Goal: Information Seeking & Learning: Check status

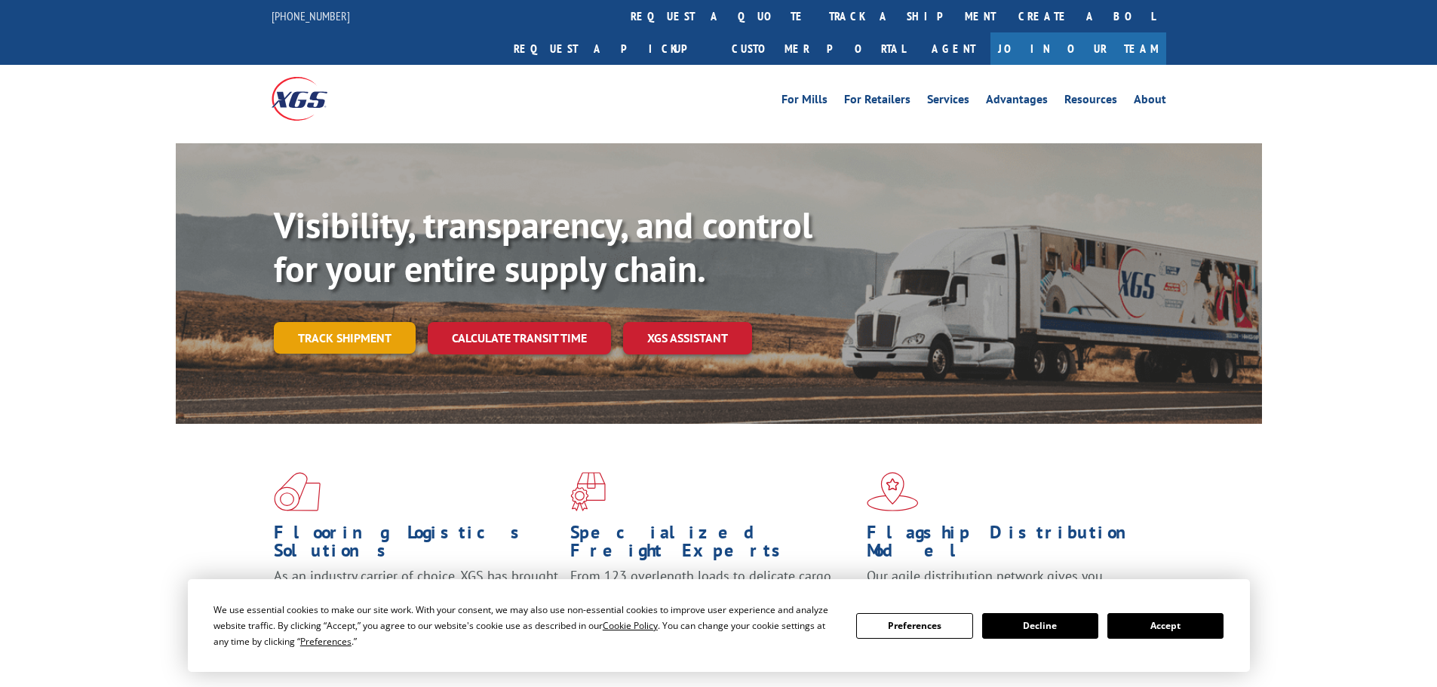
click at [354, 322] on link "Track shipment" at bounding box center [345, 338] width 142 height 32
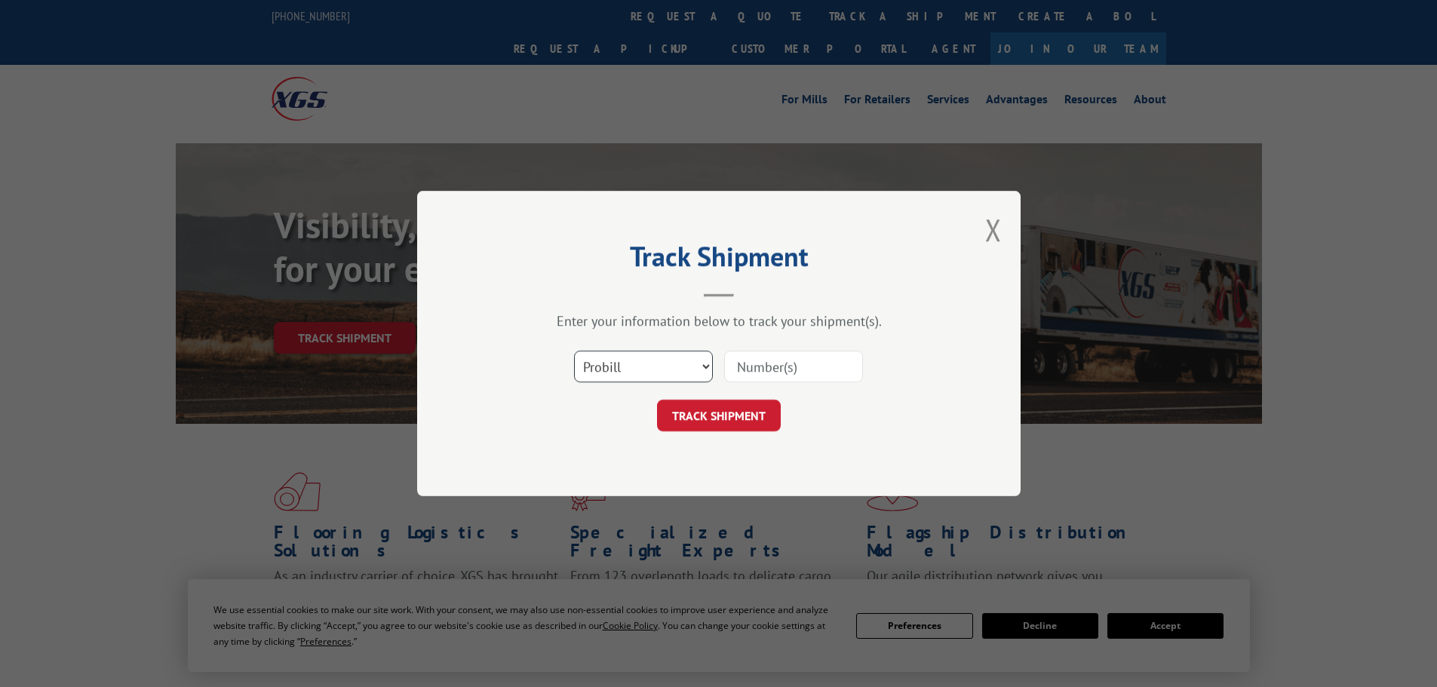
click at [693, 381] on select "Select category... Probill BOL PO" at bounding box center [643, 367] width 139 height 32
select select "bol"
click at [574, 351] on select "Select category... Probill BOL PO" at bounding box center [643, 367] width 139 height 32
click at [837, 376] on input at bounding box center [793, 367] width 139 height 32
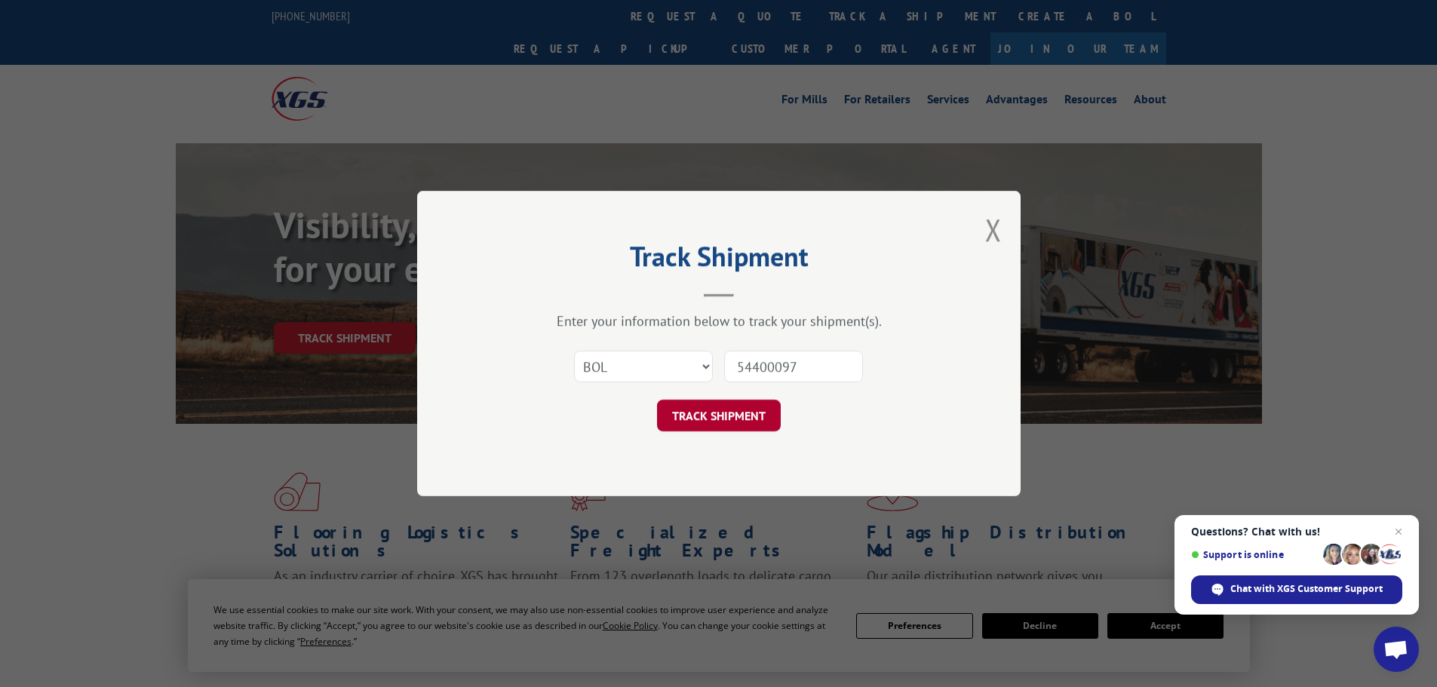
type input "54400097"
click at [719, 408] on button "TRACK SHIPMENT" at bounding box center [719, 416] width 124 height 32
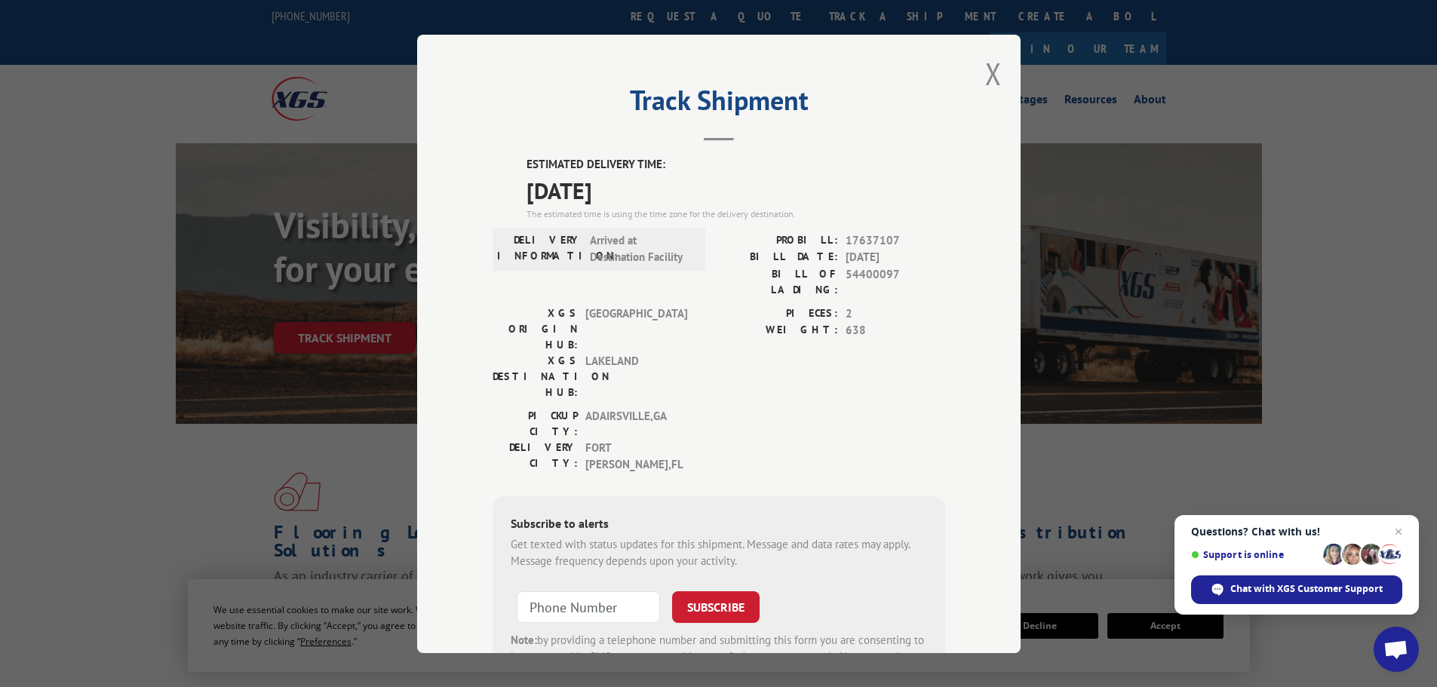
scroll to position [60, 0]
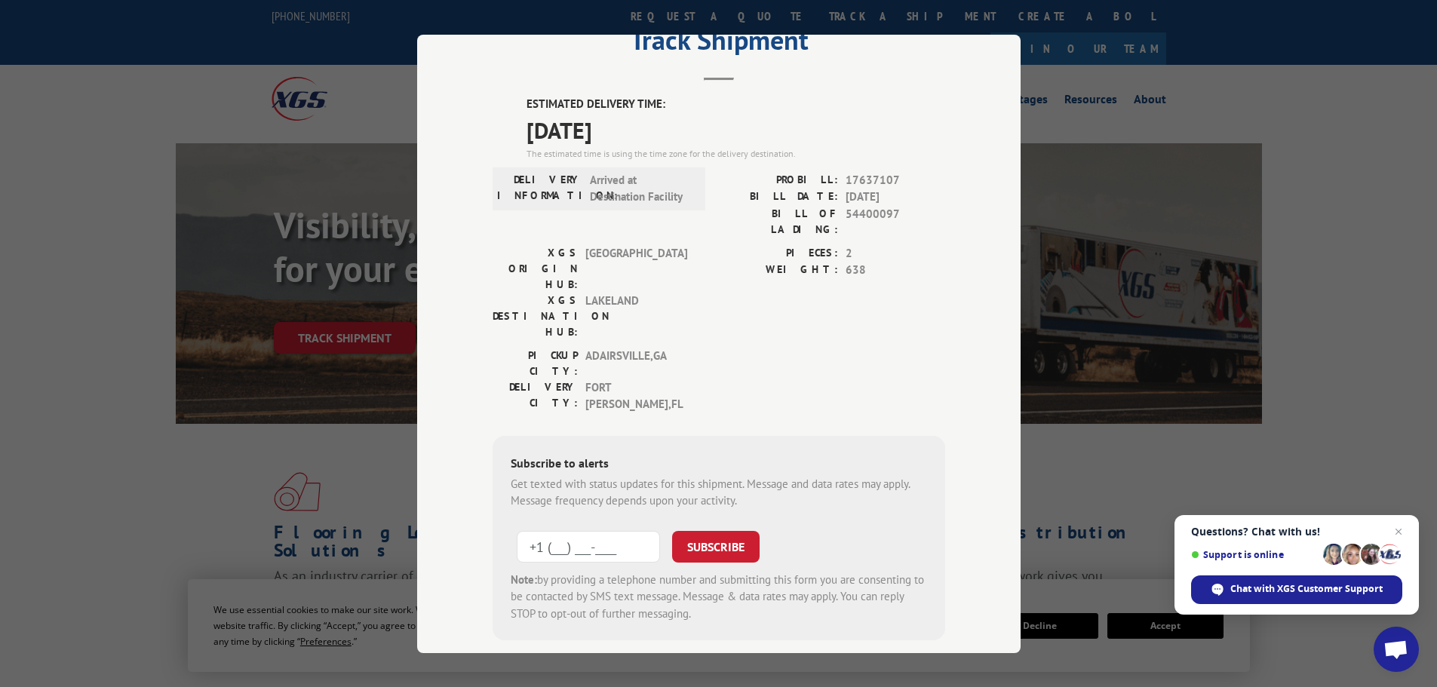
click at [588, 530] on input "+1 (___) ___-____" at bounding box center [588, 546] width 143 height 32
type input "[PHONE_NUMBER]"
click at [722, 530] on button "SUBSCRIBE" at bounding box center [715, 546] width 87 height 32
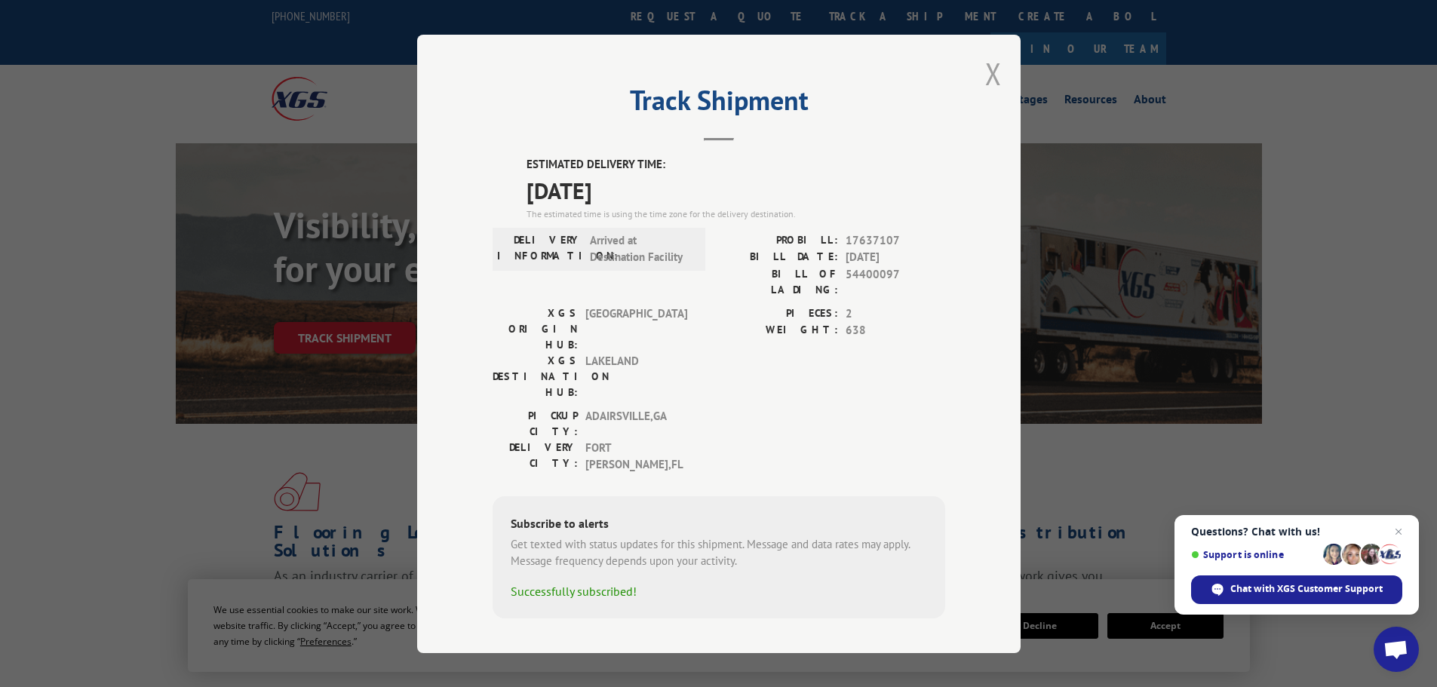
click at [992, 85] on button "Close modal" at bounding box center [993, 74] width 17 height 40
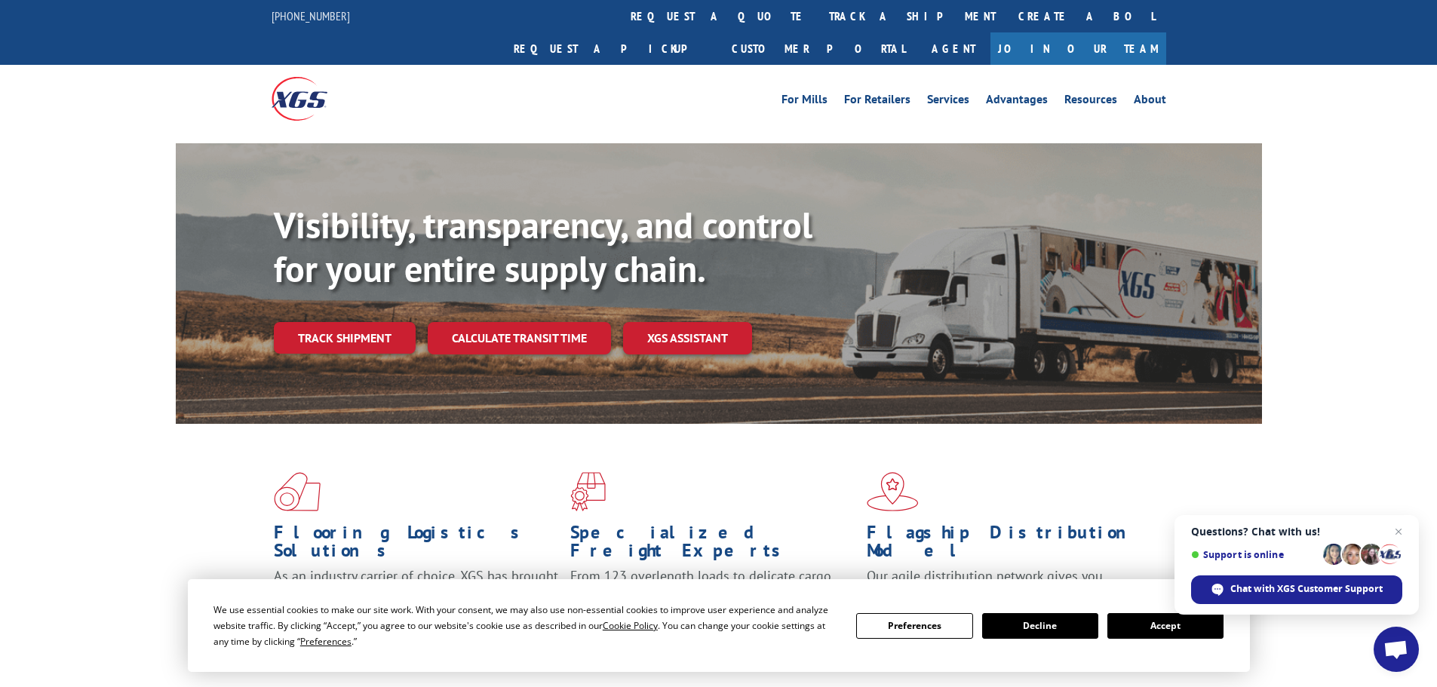
click at [1190, 628] on button "Accept" at bounding box center [1165, 626] width 116 height 26
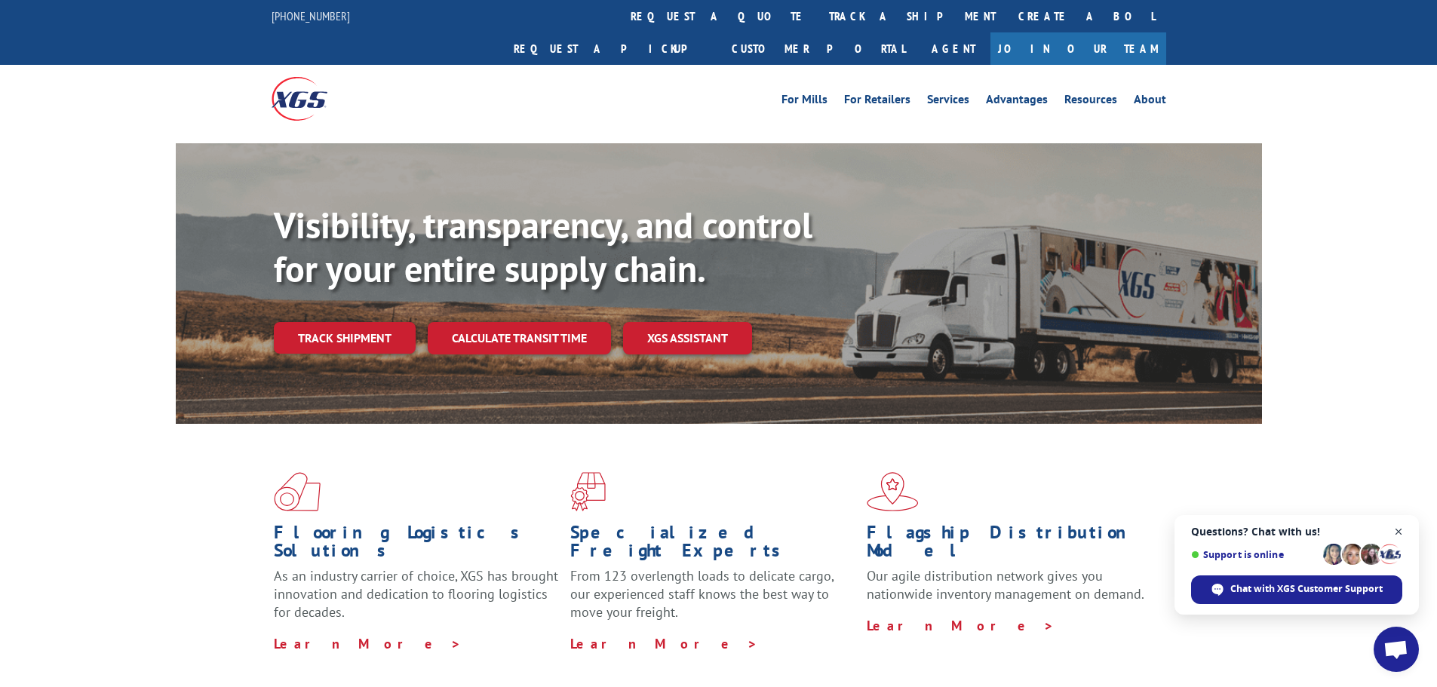
click at [1398, 529] on span "Close chat" at bounding box center [1398, 532] width 19 height 19
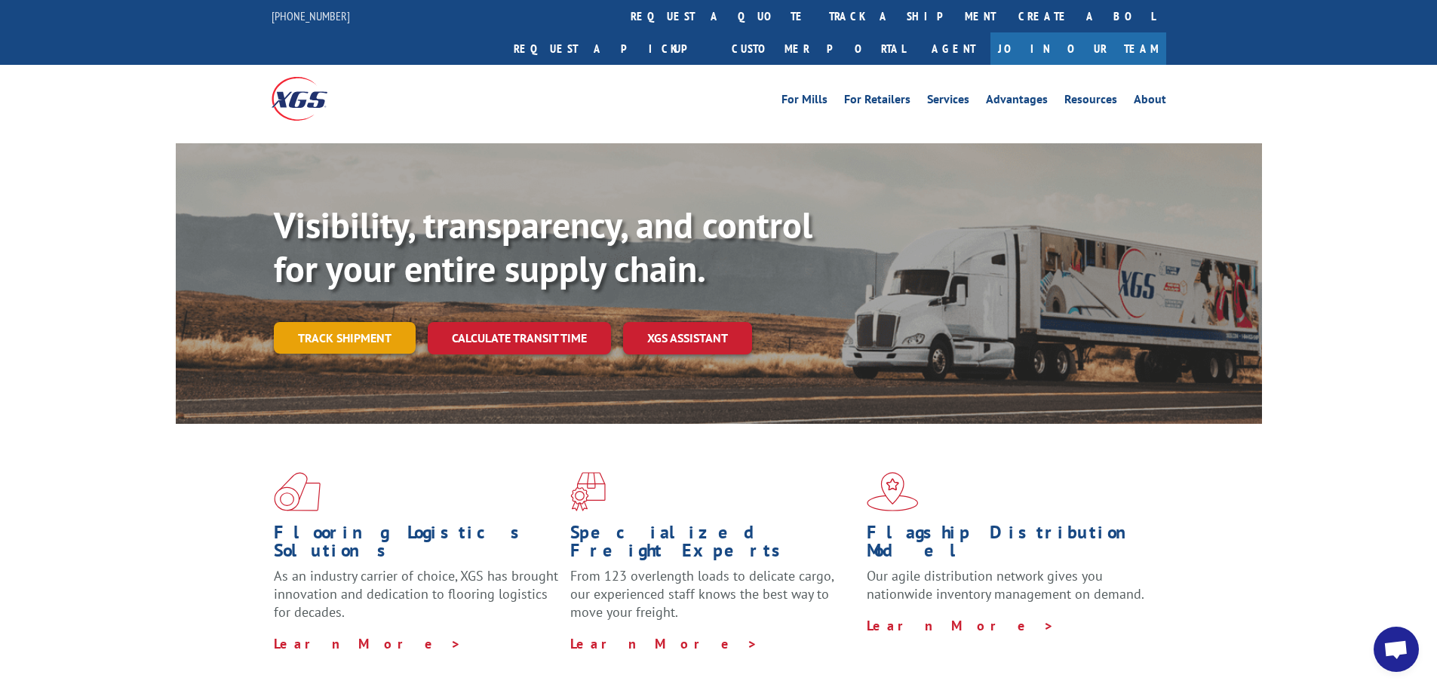
click at [349, 322] on link "Track shipment" at bounding box center [345, 338] width 142 height 32
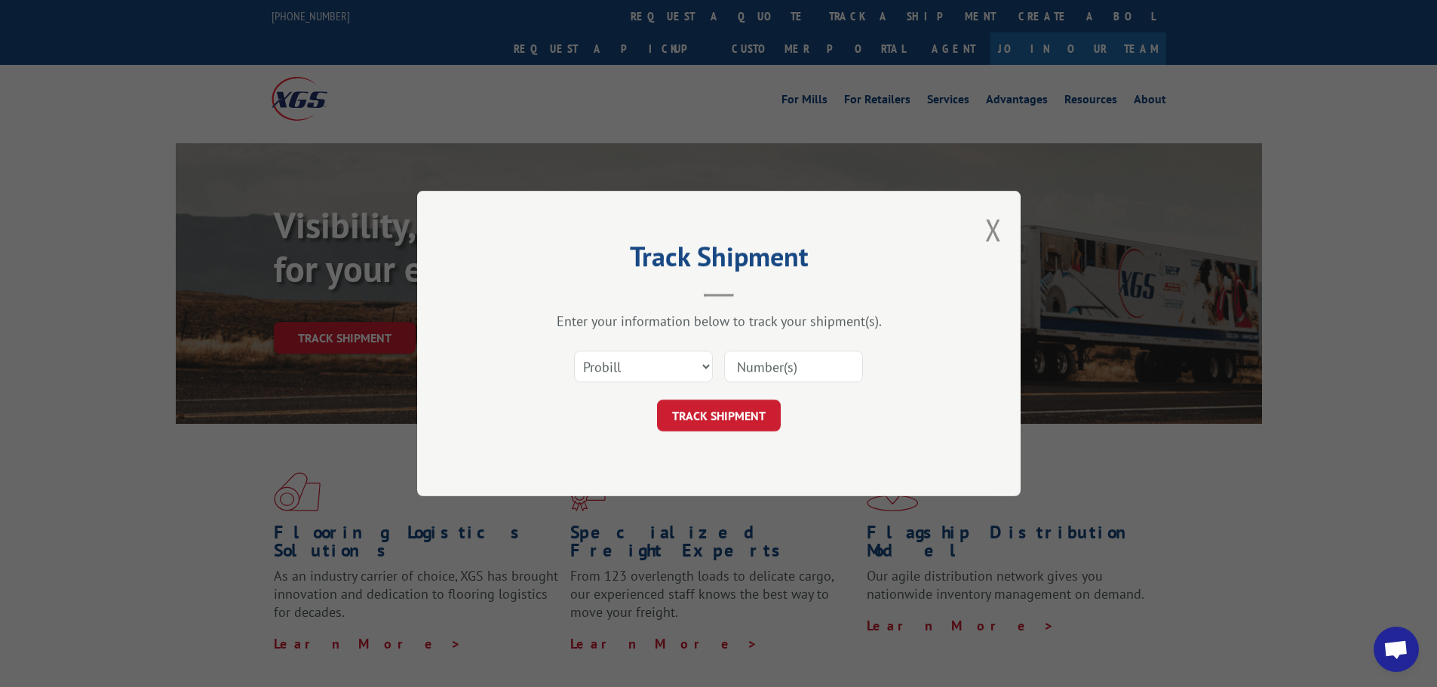
click at [989, 228] on button "Close modal" at bounding box center [993, 230] width 17 height 40
